Goal: Find specific page/section: Find specific page/section

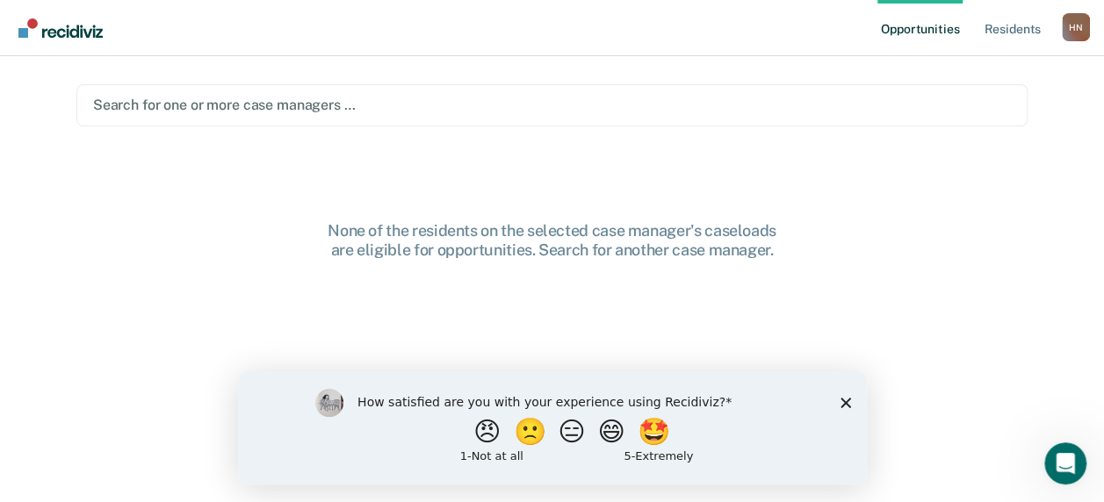
click at [847, 397] on icon "Close survey" at bounding box center [844, 402] width 11 height 11
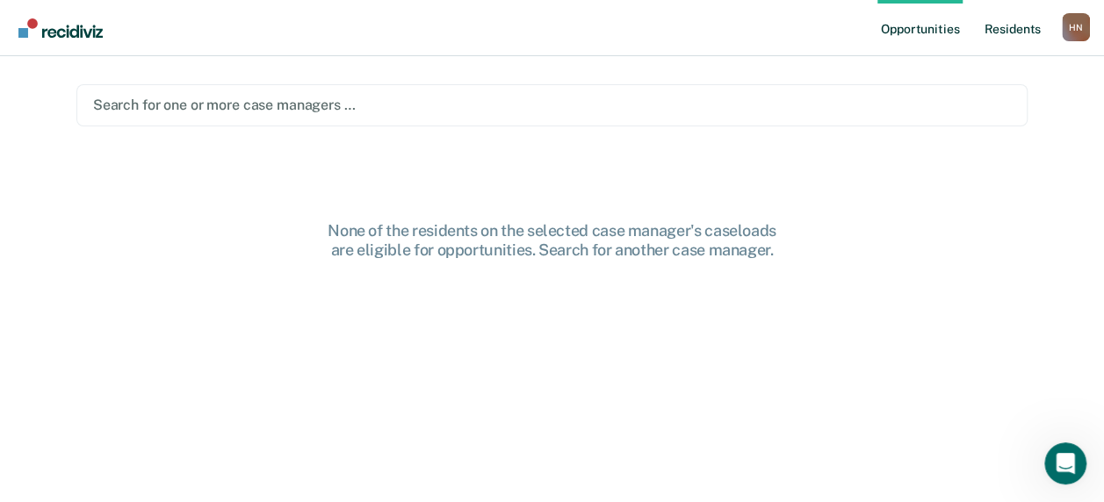
click at [1019, 34] on link "Resident s" at bounding box center [1012, 28] width 64 height 56
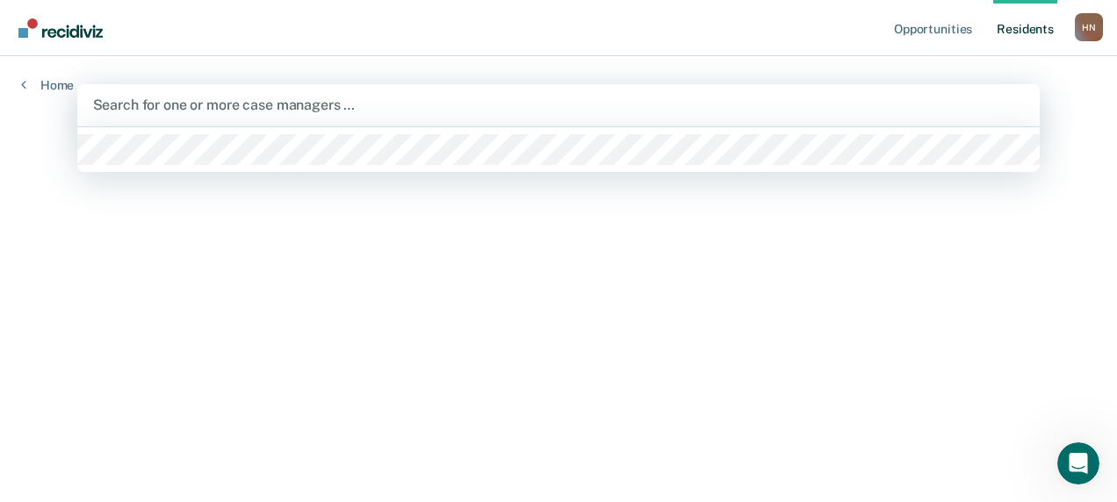
click at [169, 111] on div at bounding box center [559, 105] width 932 height 20
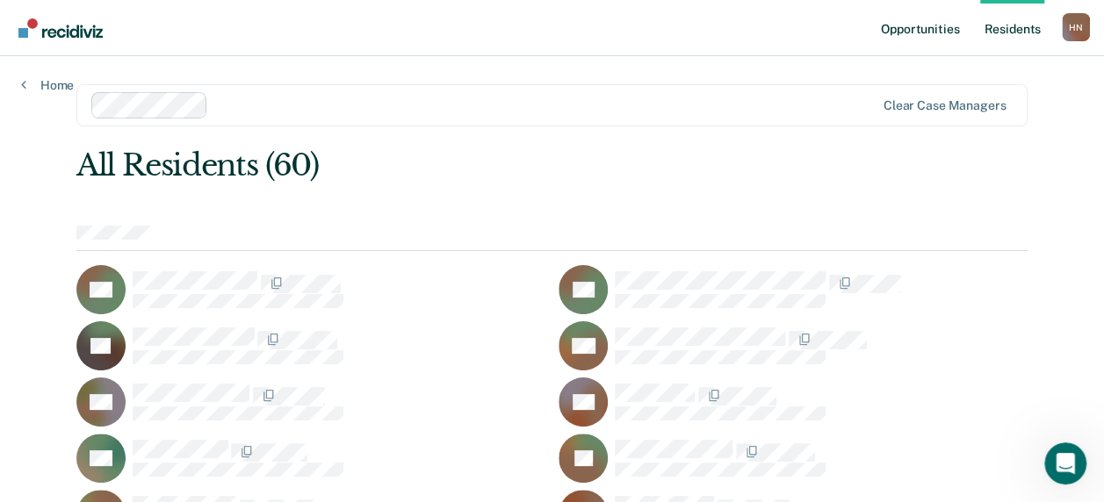
click at [921, 32] on link "Opportunities" at bounding box center [919, 28] width 85 height 56
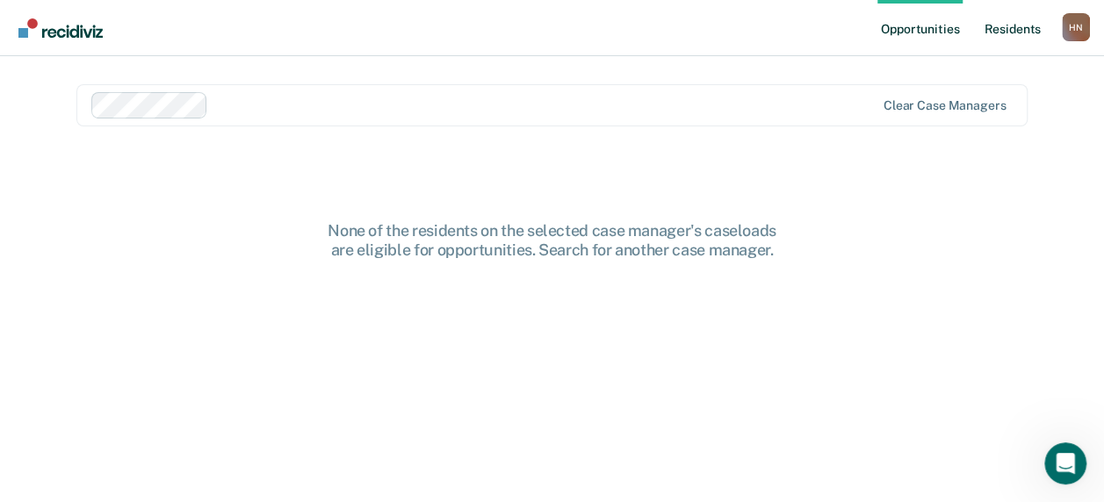
click at [1011, 32] on link "Resident s" at bounding box center [1012, 28] width 64 height 56
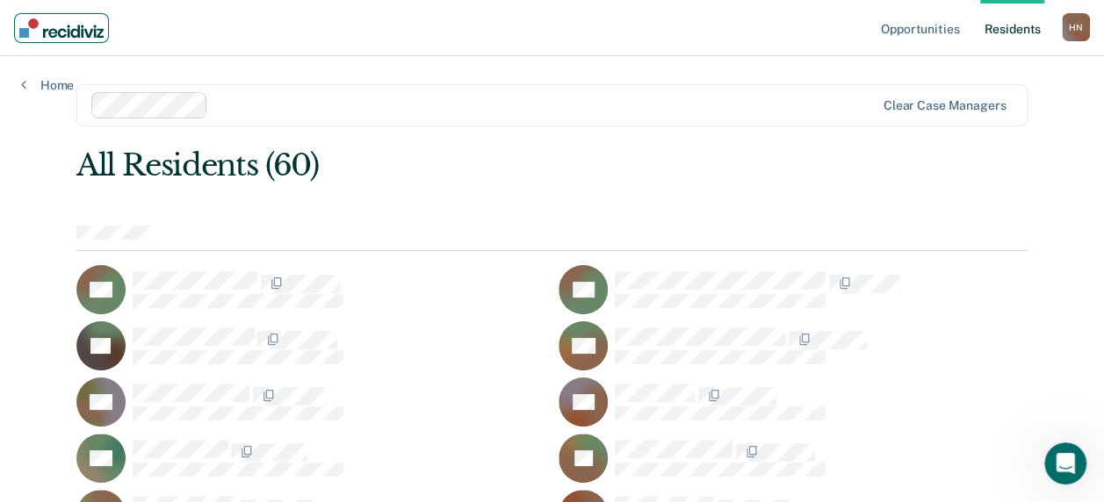
click at [62, 32] on img "Main navigation" at bounding box center [61, 27] width 84 height 19
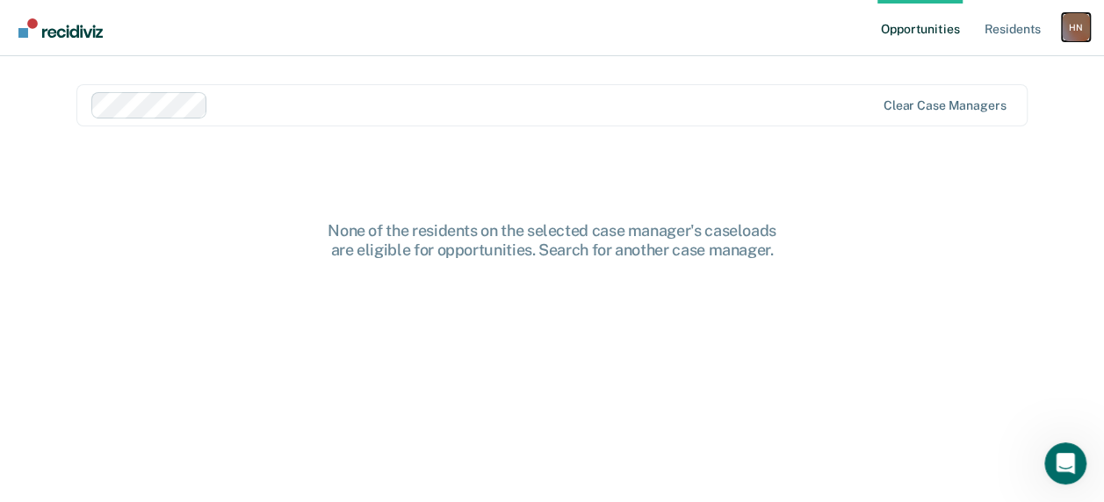
click at [1080, 28] on div "H N" at bounding box center [1076, 27] width 28 height 28
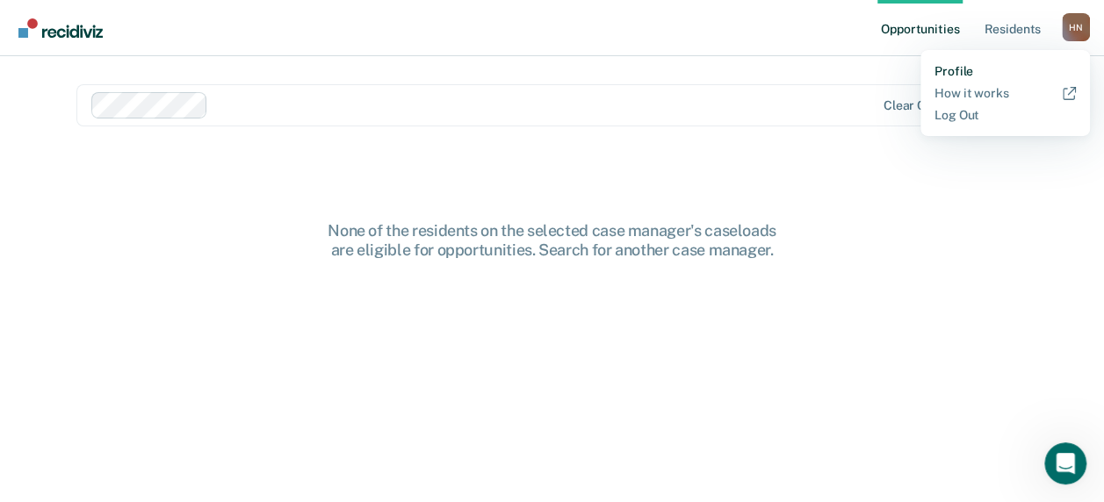
click at [950, 69] on link "Profile" at bounding box center [1004, 71] width 141 height 15
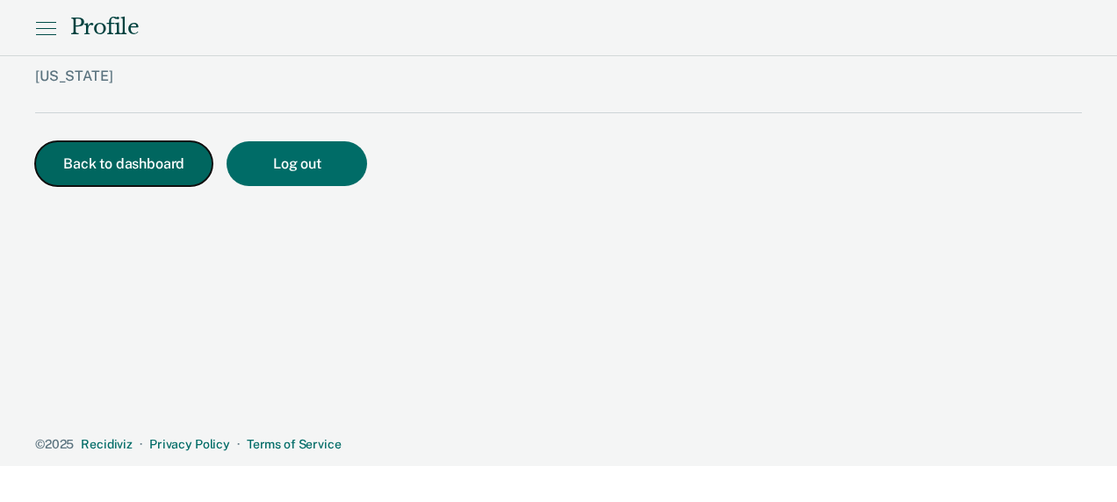
click at [121, 149] on button "Back to dashboard" at bounding box center [123, 163] width 177 height 45
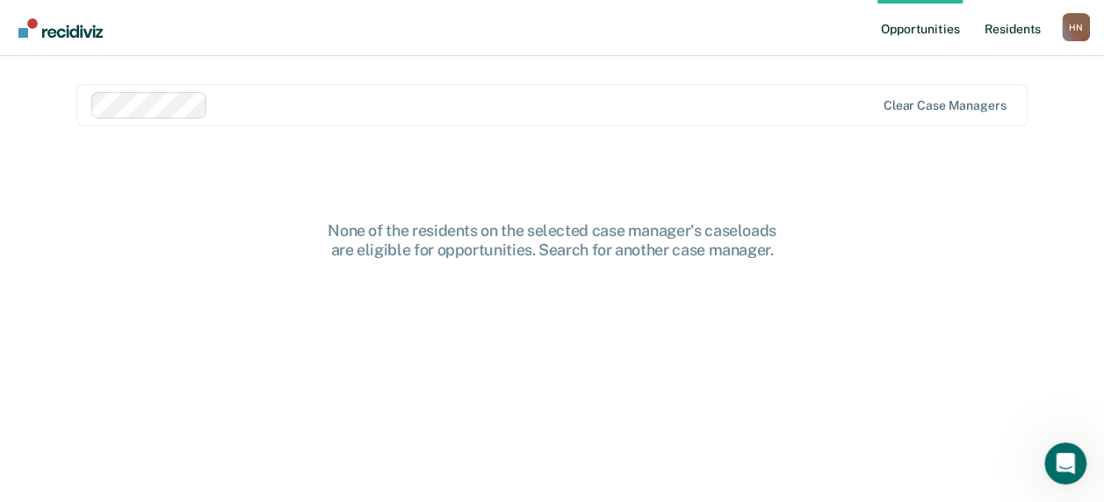
click at [1010, 30] on link "Resident s" at bounding box center [1012, 28] width 64 height 56
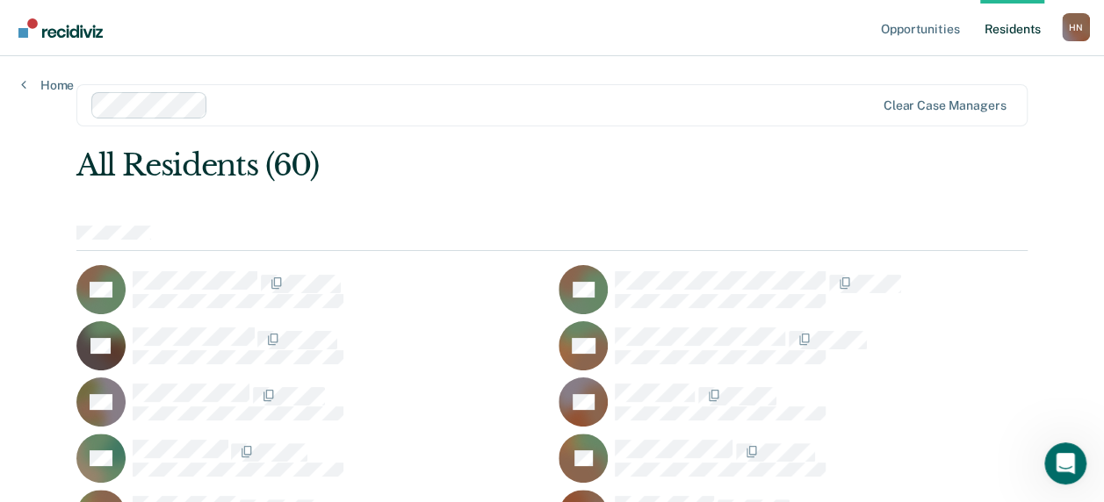
click at [528, 169] on div "All Residents (60)" at bounding box center [456, 166] width 761 height 36
drag, startPoint x: 853, startPoint y: 7, endPoint x: 701, endPoint y: 76, distance: 166.6
drag, startPoint x: 106, startPoint y: 0, endPoint x: 323, endPoint y: 128, distance: 251.9
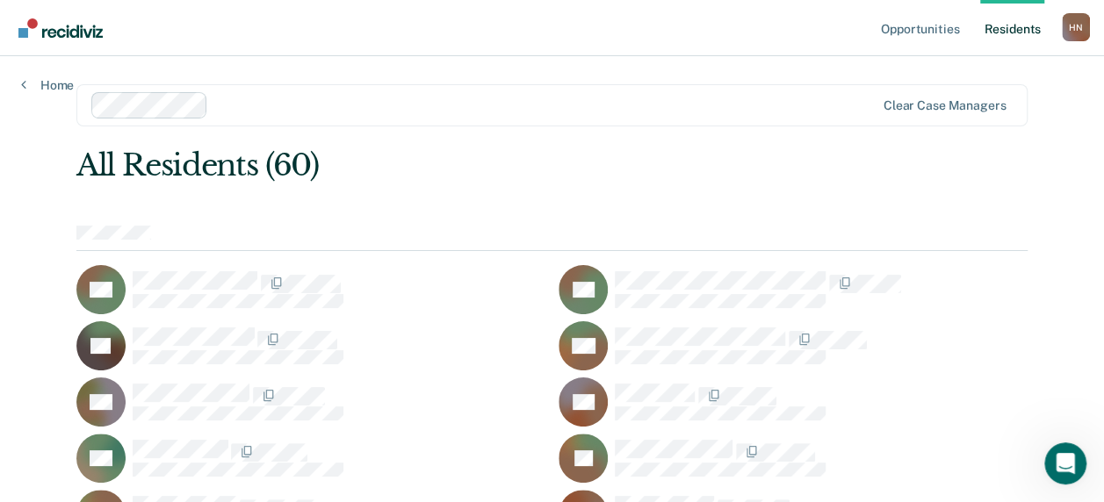
click at [918, 38] on link "Opportunities" at bounding box center [919, 28] width 85 height 56
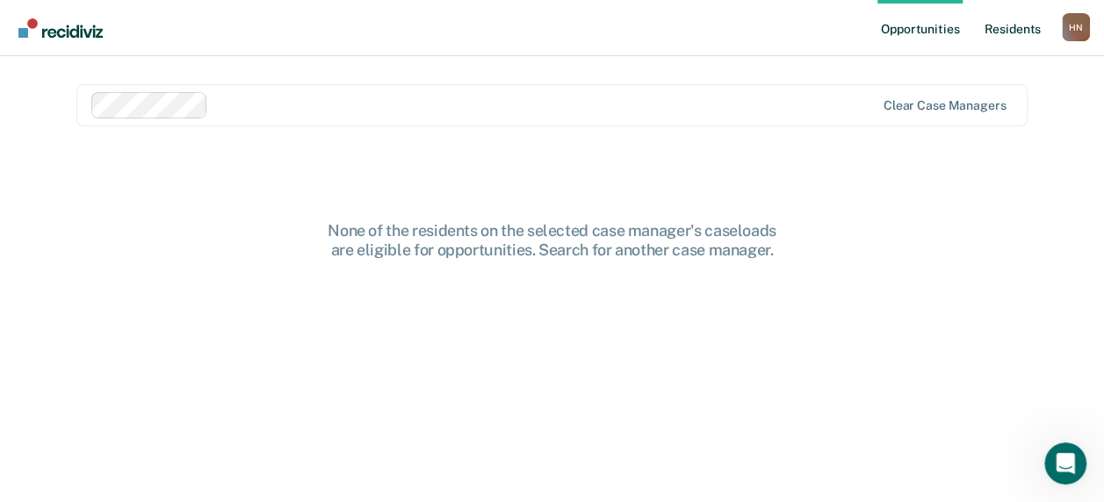
click at [998, 31] on link "Resident s" at bounding box center [1012, 28] width 64 height 56
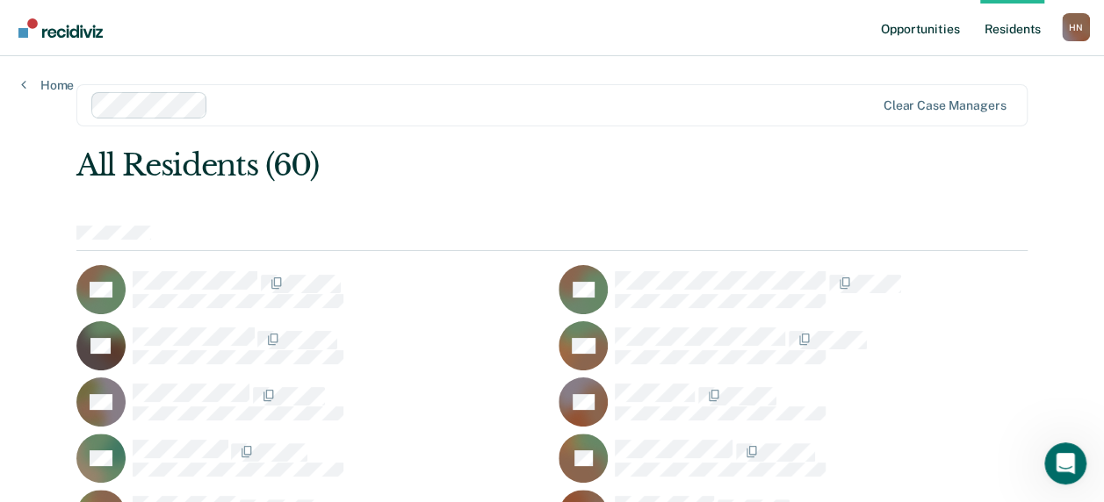
click at [914, 26] on link "Opportunities" at bounding box center [919, 28] width 85 height 56
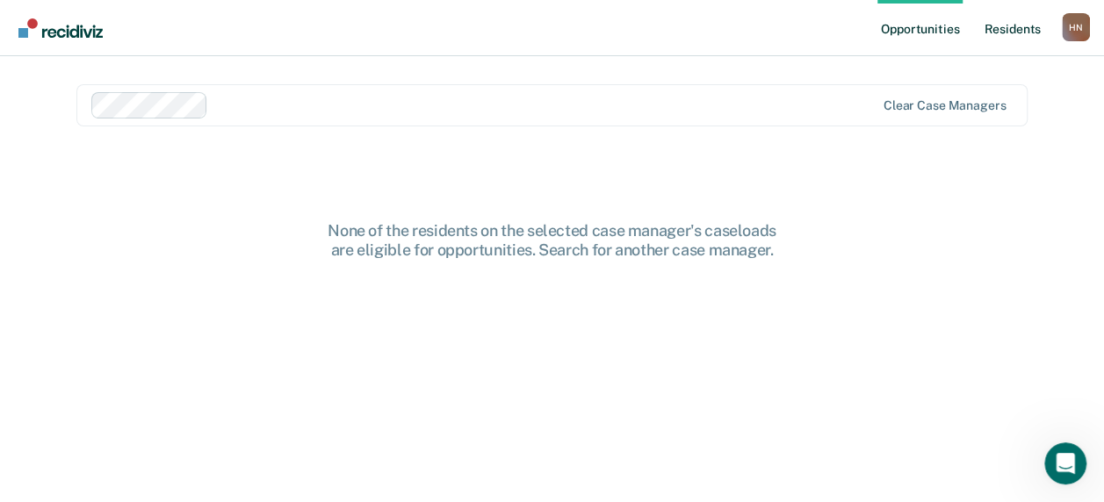
click at [1014, 25] on link "Resident s" at bounding box center [1012, 28] width 64 height 56
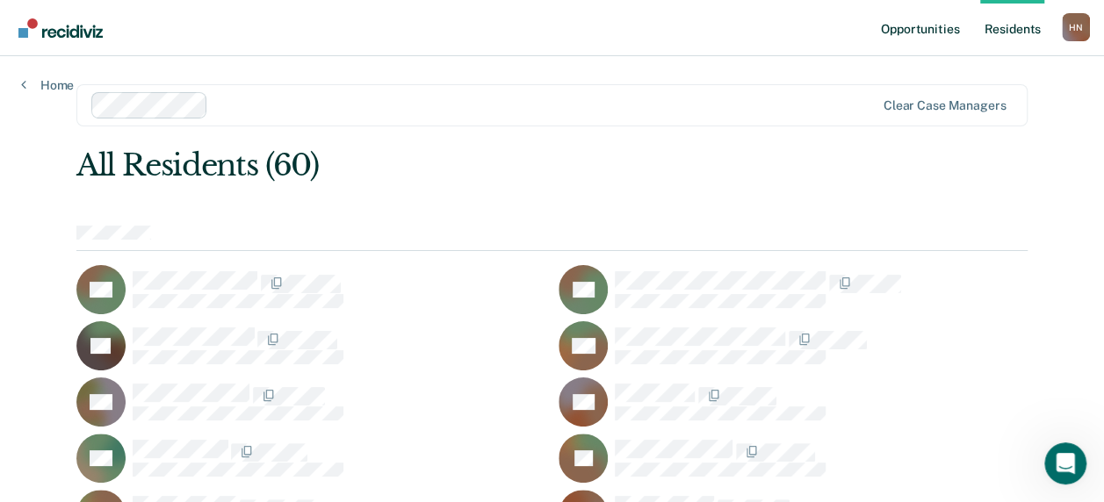
click at [943, 30] on link "Opportunities" at bounding box center [919, 28] width 85 height 56
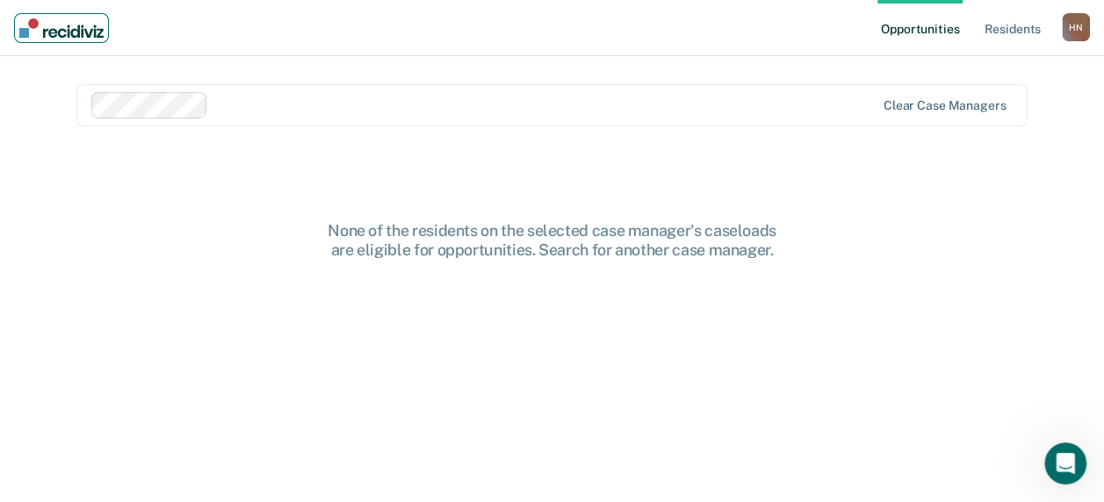
click at [63, 28] on img "Main navigation" at bounding box center [61, 27] width 84 height 19
click at [1085, 25] on div "H N" at bounding box center [1076, 27] width 28 height 28
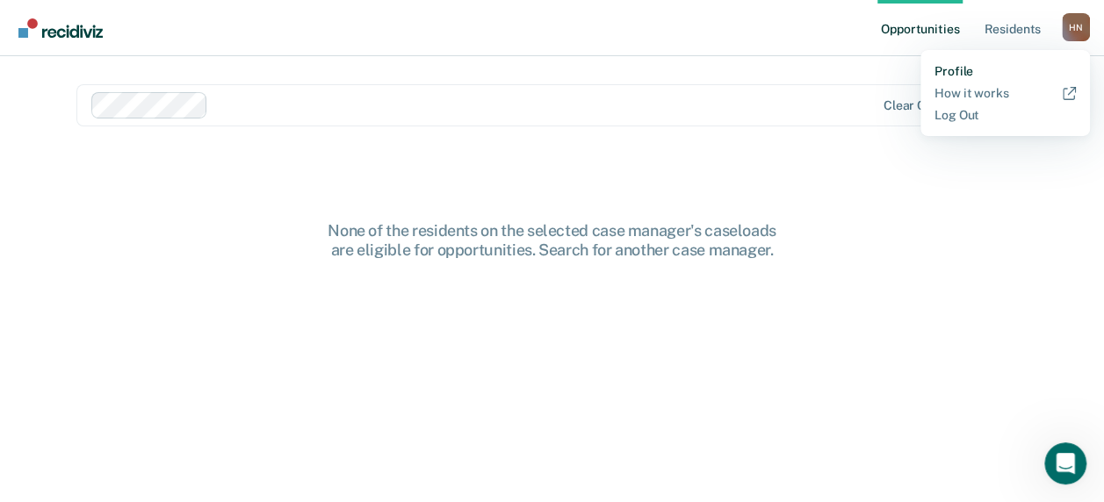
click at [943, 74] on link "Profile" at bounding box center [1004, 71] width 141 height 15
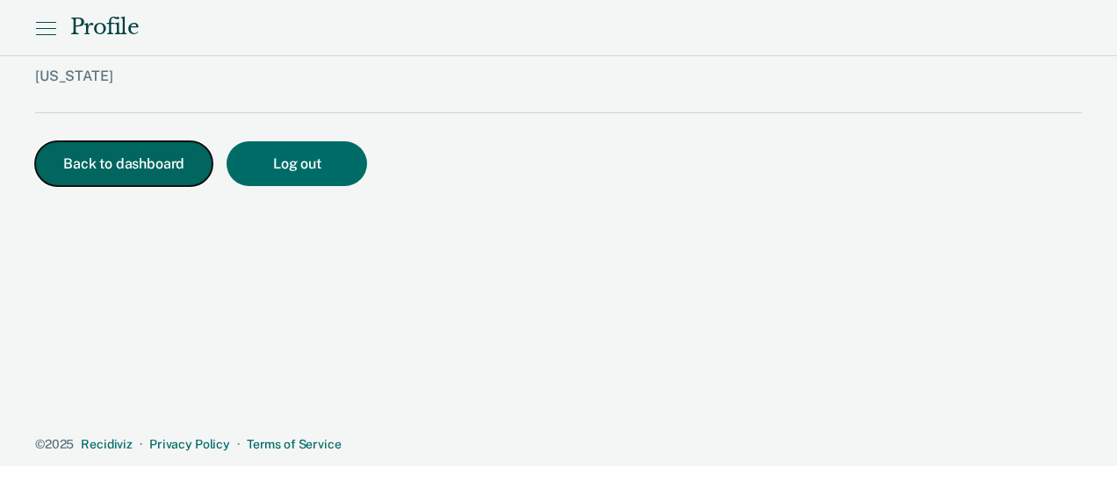
click at [111, 177] on button "Back to dashboard" at bounding box center [123, 163] width 177 height 45
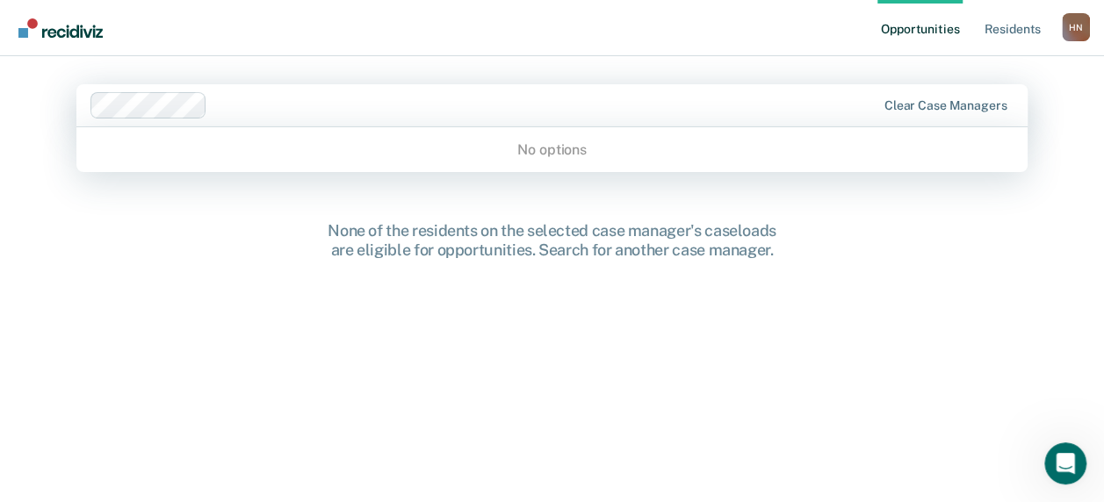
click at [845, 104] on div at bounding box center [544, 105] width 661 height 20
click at [613, 364] on div "None of the residents on the selected case manager's caseloads are eligible for…" at bounding box center [551, 374] width 951 height 306
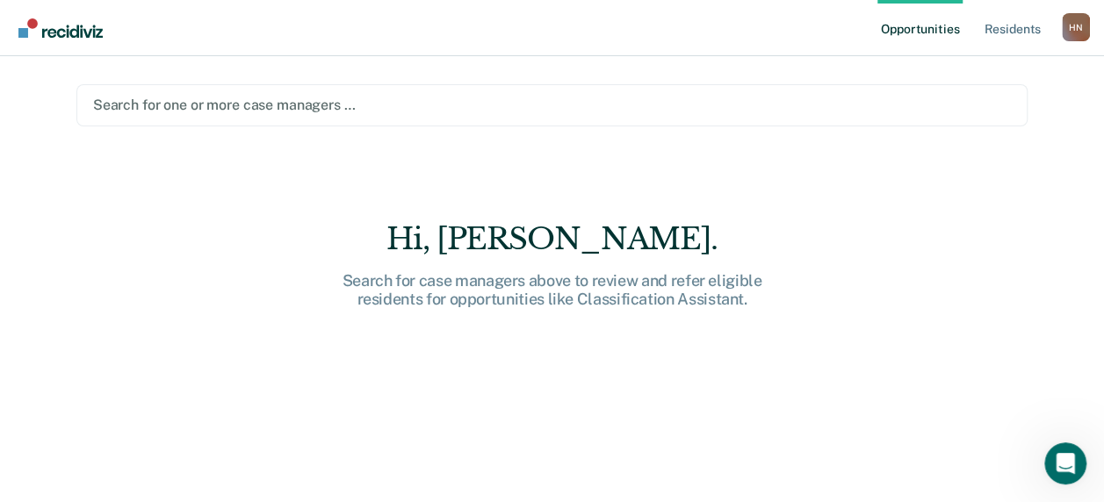
click at [200, 110] on div at bounding box center [552, 105] width 918 height 20
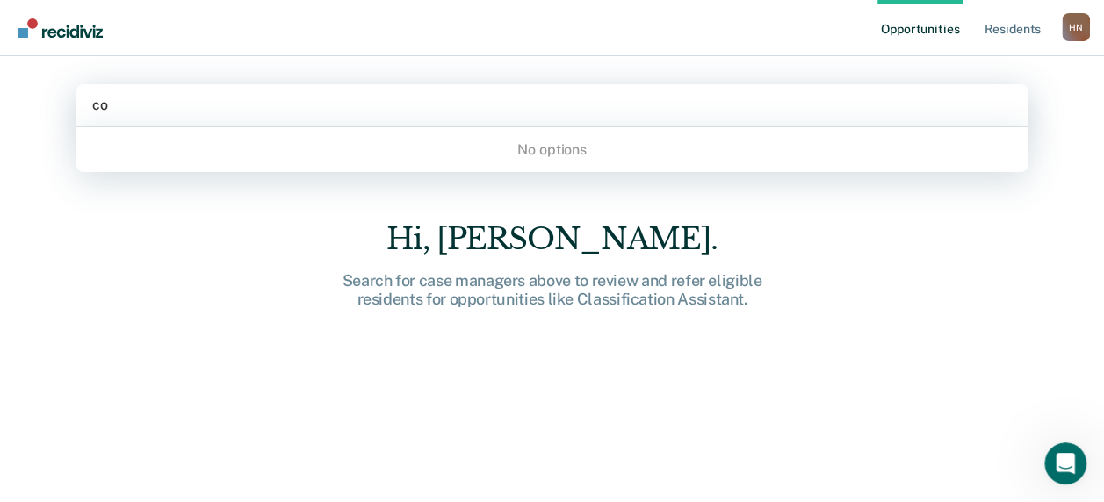
type input "c"
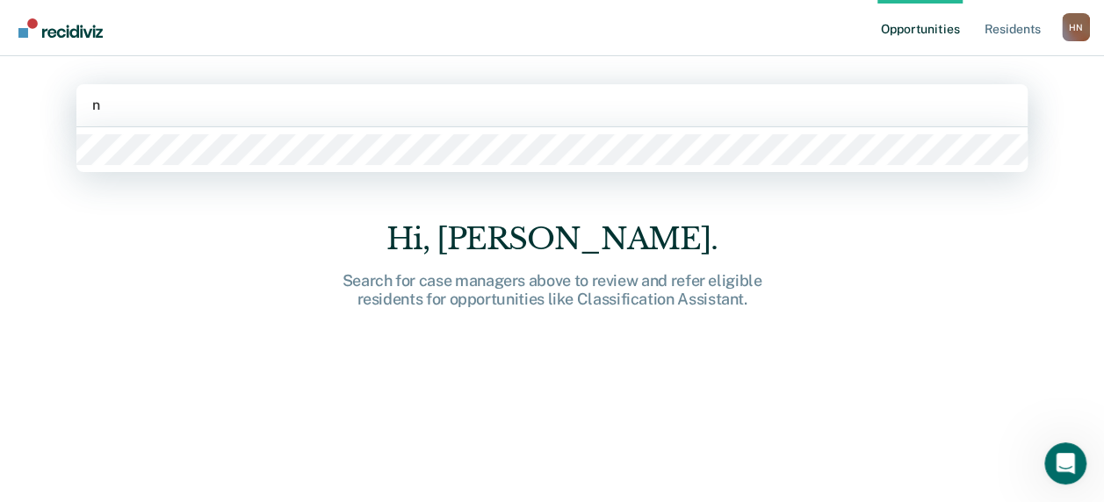
type input "n"
click at [158, 177] on main "1 result available for search term n. Use Up and Down to choose options, press …" at bounding box center [551, 258] width 993 height 404
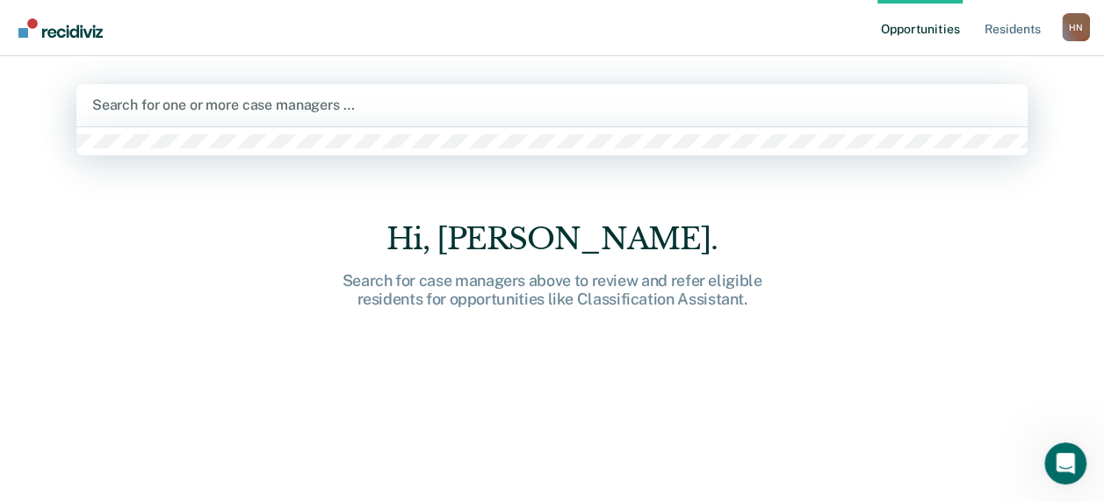
click at [204, 117] on div "Search for one or more case managers …" at bounding box center [551, 105] width 923 height 24
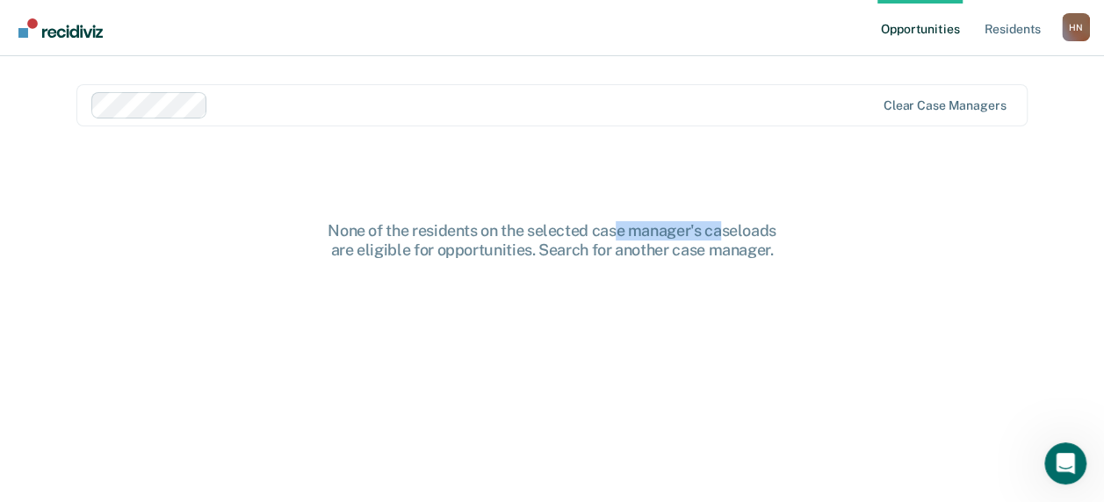
drag, startPoint x: 720, startPoint y: 176, endPoint x: 615, endPoint y: 191, distance: 106.4
click at [615, 191] on main "Clear case managers None of the residents on the selected case manager's caselo…" at bounding box center [551, 258] width 993 height 404
click at [874, 235] on div "None of the residents on the selected case manager's caseloads are eligible for…" at bounding box center [551, 374] width 951 height 306
click at [1030, 32] on link "Resident s" at bounding box center [1012, 28] width 64 height 56
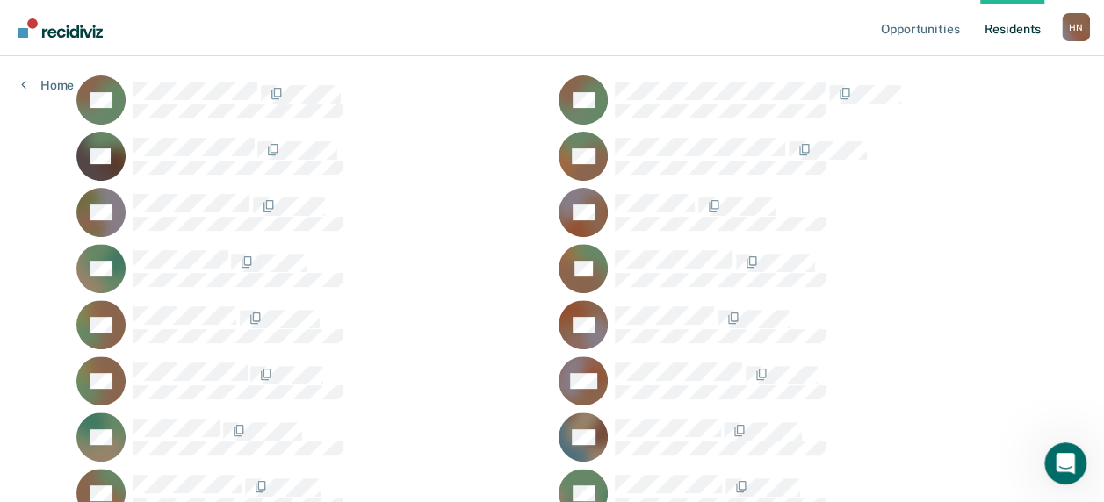
scroll to position [191, 0]
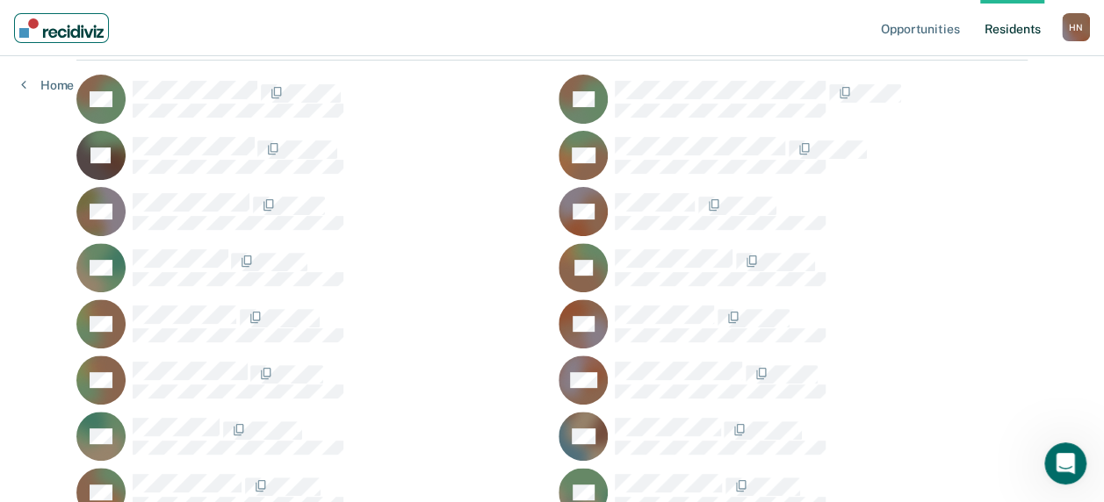
click at [69, 34] on img "Main navigation" at bounding box center [61, 27] width 84 height 19
